Goal: Entertainment & Leisure: Browse casually

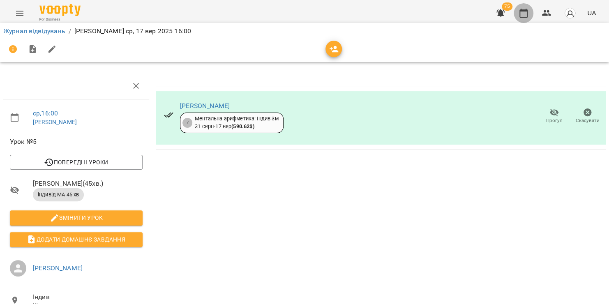
click at [522, 16] on icon "button" at bounding box center [524, 13] width 10 height 10
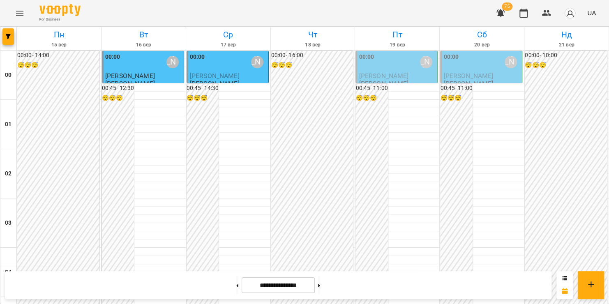
scroll to position [845, 0]
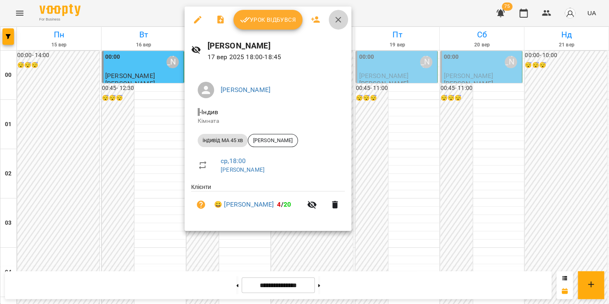
click at [338, 17] on icon "button" at bounding box center [338, 20] width 10 height 10
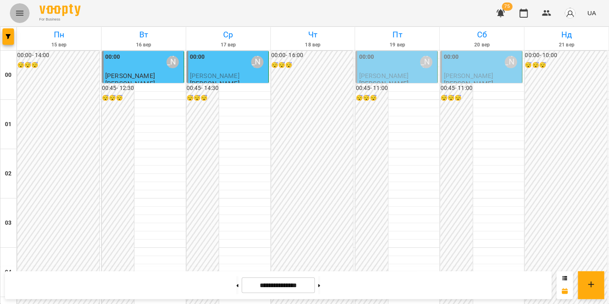
click at [19, 15] on icon "Menu" at bounding box center [19, 13] width 7 height 5
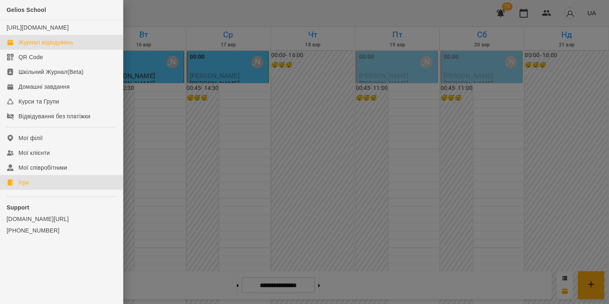
click at [32, 189] on link "Ігри" at bounding box center [61, 182] width 123 height 15
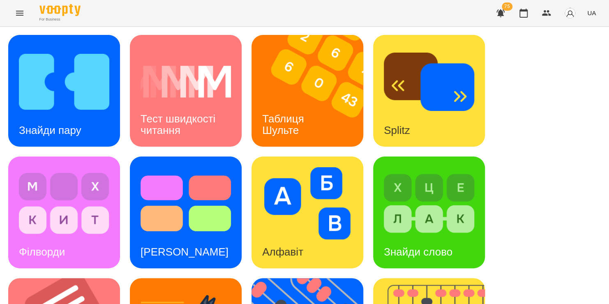
scroll to position [36, 0]
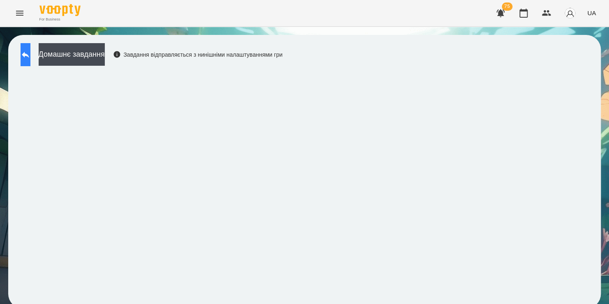
click at [29, 56] on icon at bounding box center [25, 55] width 7 height 6
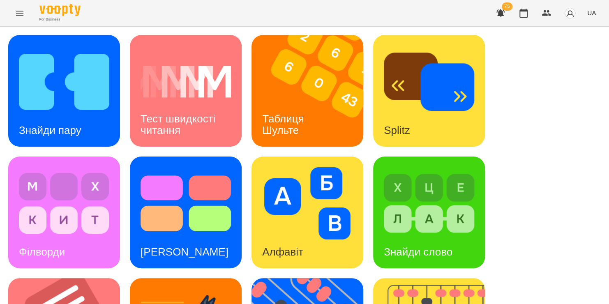
scroll to position [95, 0]
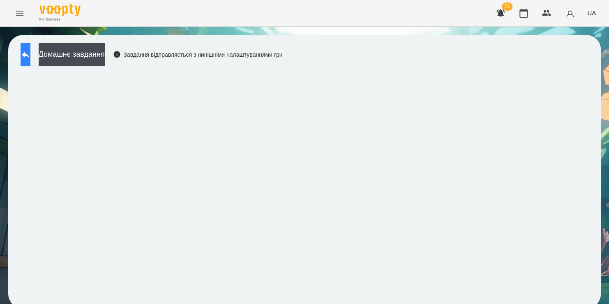
click at [30, 51] on icon at bounding box center [26, 55] width 10 height 10
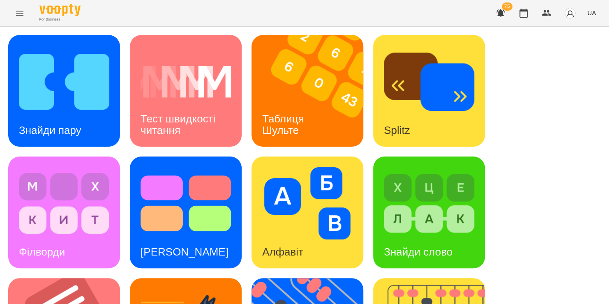
scroll to position [258, 0]
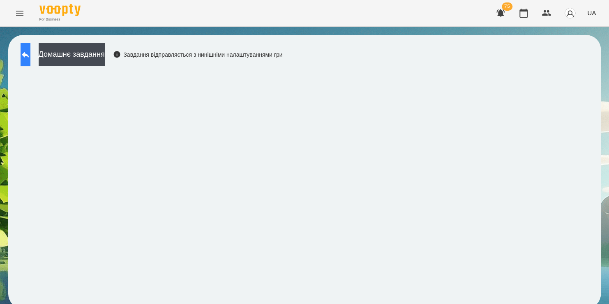
click at [30, 58] on icon at bounding box center [26, 55] width 10 height 10
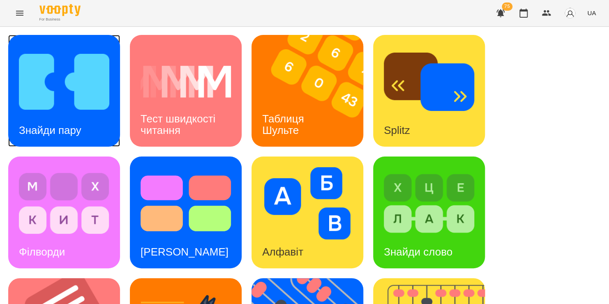
click at [31, 53] on img at bounding box center [64, 82] width 90 height 72
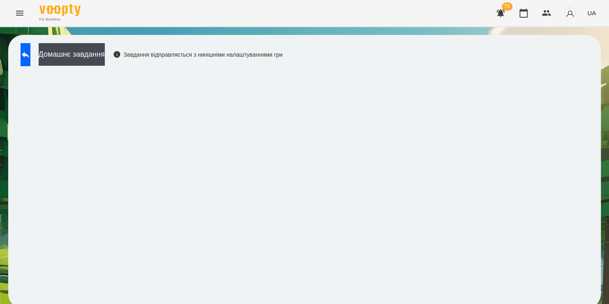
click at [283, 54] on div "Завдання відправляється з нинішніми налаштуваннями гри" at bounding box center [198, 55] width 170 height 8
click at [30, 59] on button at bounding box center [26, 54] width 10 height 23
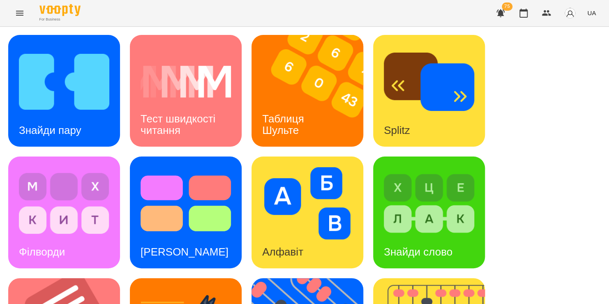
scroll to position [304, 0]
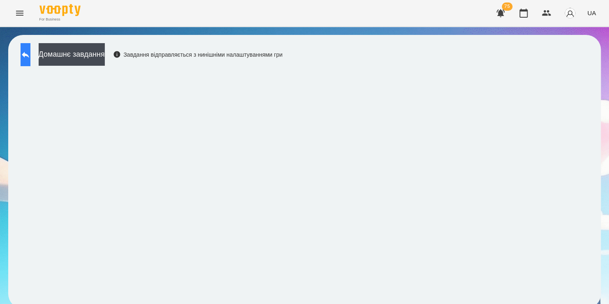
click at [30, 52] on icon at bounding box center [26, 55] width 10 height 10
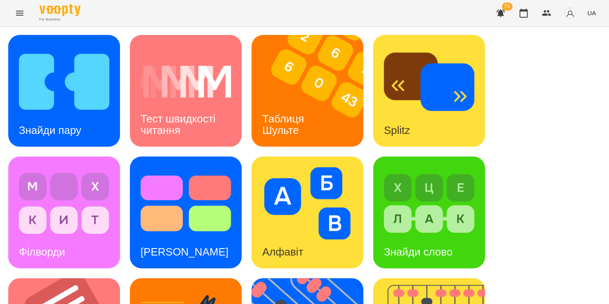
scroll to position [337, 0]
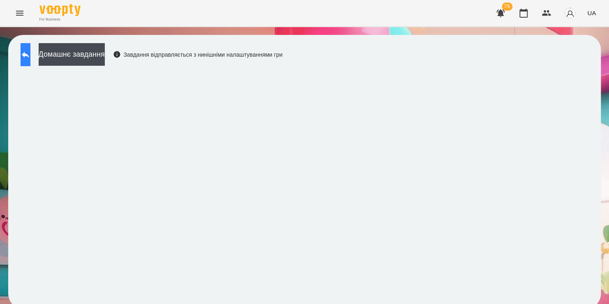
click at [28, 57] on button at bounding box center [26, 54] width 10 height 23
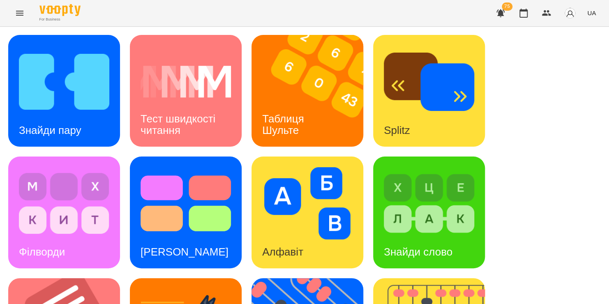
scroll to position [256, 0]
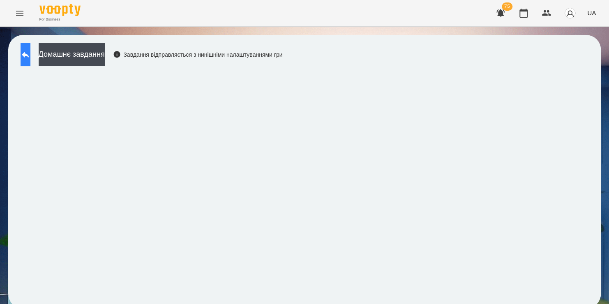
click at [30, 55] on icon at bounding box center [26, 55] width 10 height 10
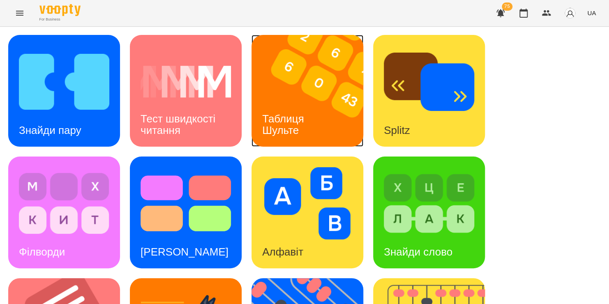
click at [317, 90] on img at bounding box center [313, 91] width 122 height 112
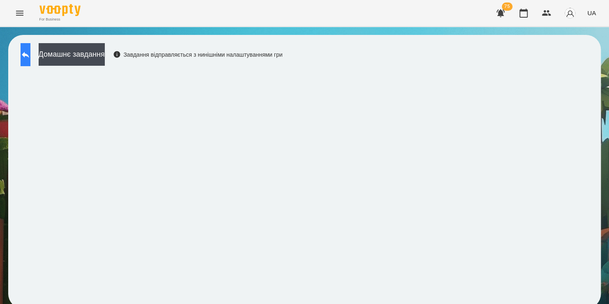
click at [30, 52] on button at bounding box center [26, 54] width 10 height 23
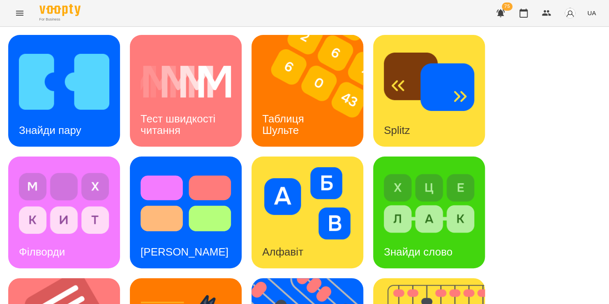
scroll to position [145, 0]
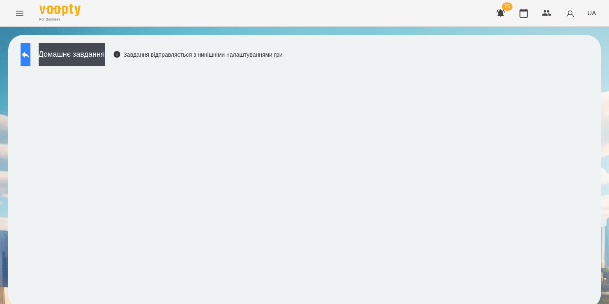
click at [30, 61] on button at bounding box center [26, 54] width 10 height 23
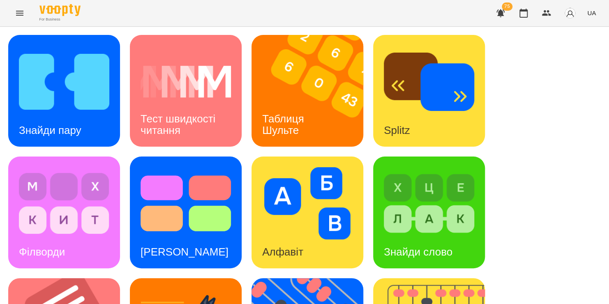
scroll to position [317, 0]
